Goal: Find contact information: Find contact information

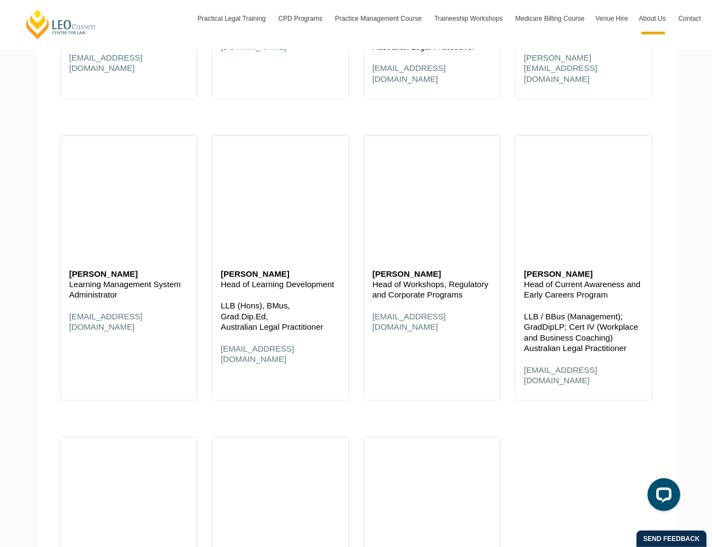
scroll to position [5352, 0]
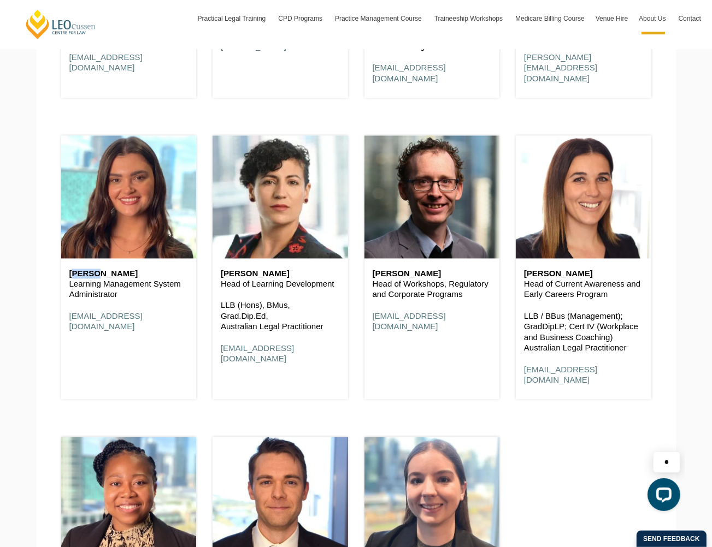
drag, startPoint x: 59, startPoint y: 264, endPoint x: 37, endPoint y: 264, distance: 21.8
click at [61, 264] on div "[PERSON_NAME] Learning Management System Administrator [EMAIL_ADDRESS][DOMAIN_N…" at bounding box center [128, 300] width 135 height 85
copy h6 "[PERSON_NAME]"
